Goal: Find specific page/section: Find specific page/section

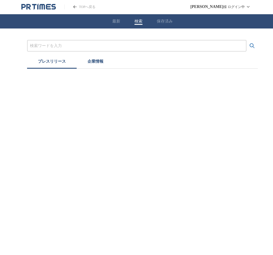
click at [119, 24] on button "最新" at bounding box center [116, 21] width 8 height 5
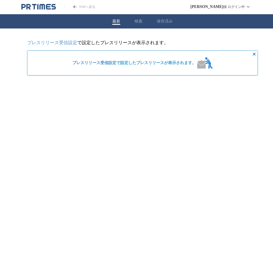
click at [85, 9] on link "TOPへ戻る" at bounding box center [79, 7] width 31 height 5
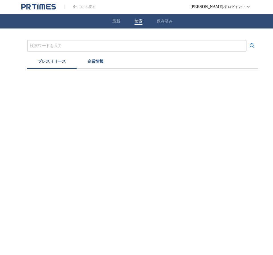
click at [73, 7] on link "TOPへ戻る" at bounding box center [79, 7] width 31 height 5
